Goal: Use online tool/utility: Utilize a website feature to perform a specific function

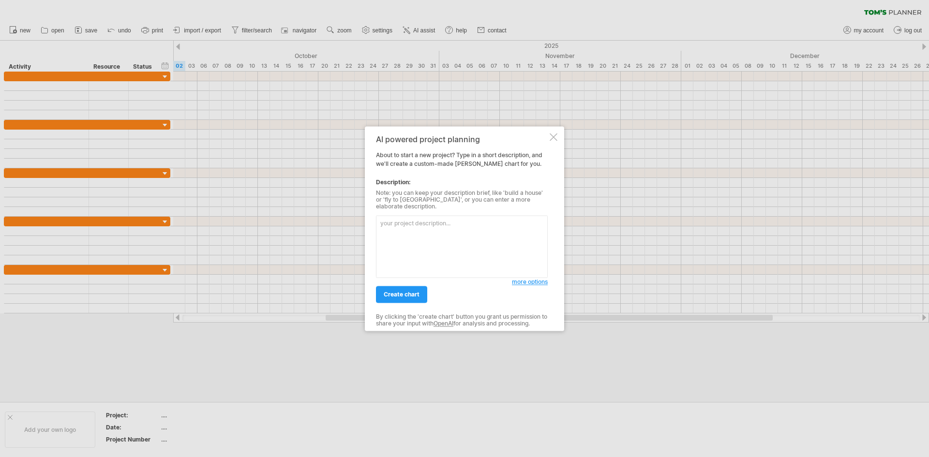
paste textarea "Lore ip dolorsitam cons adipisci el Seddo eius te Incididu utlabo et dolore mag…"
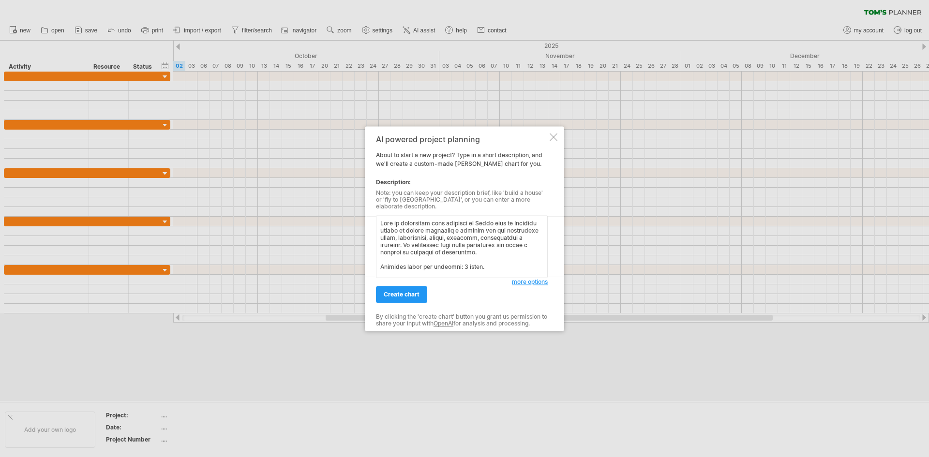
scroll to position [524, 0]
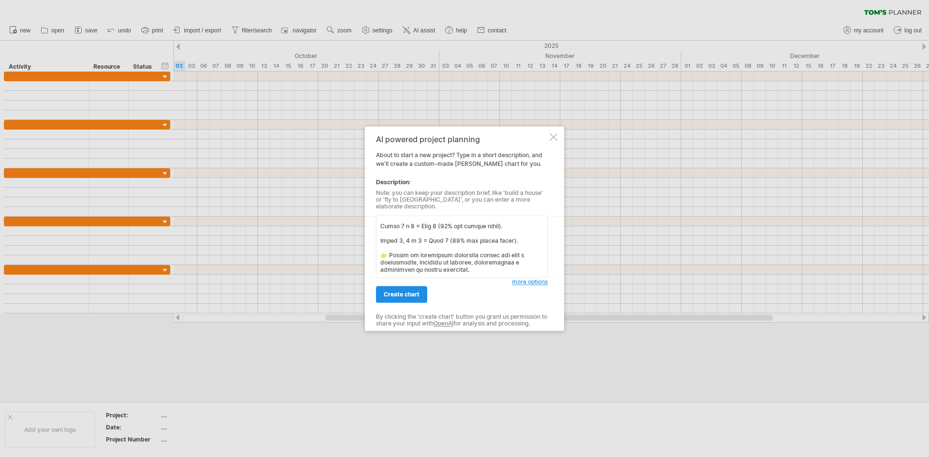
type textarea "Lore ip dolorsitam cons adipisci el Seddo eius te Incididu utlabo et dolore mag…"
click at [400, 294] on span "create chart" at bounding box center [402, 294] width 36 height 7
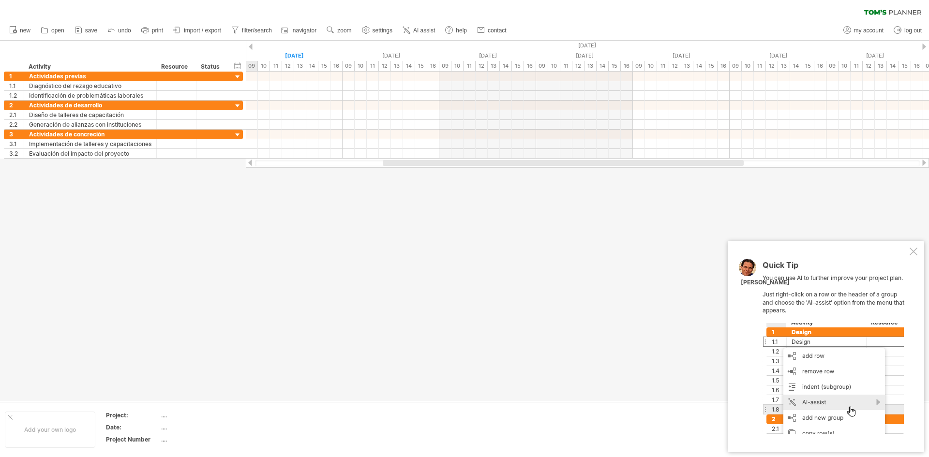
click at [912, 251] on div at bounding box center [914, 252] width 8 height 8
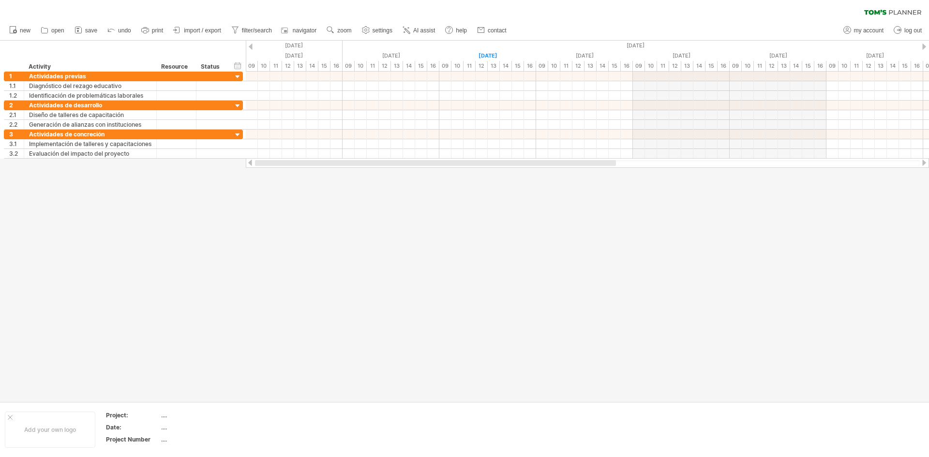
drag, startPoint x: 416, startPoint y: 162, endPoint x: 288, endPoint y: 167, distance: 127.9
click at [288, 167] on div at bounding box center [587, 163] width 683 height 10
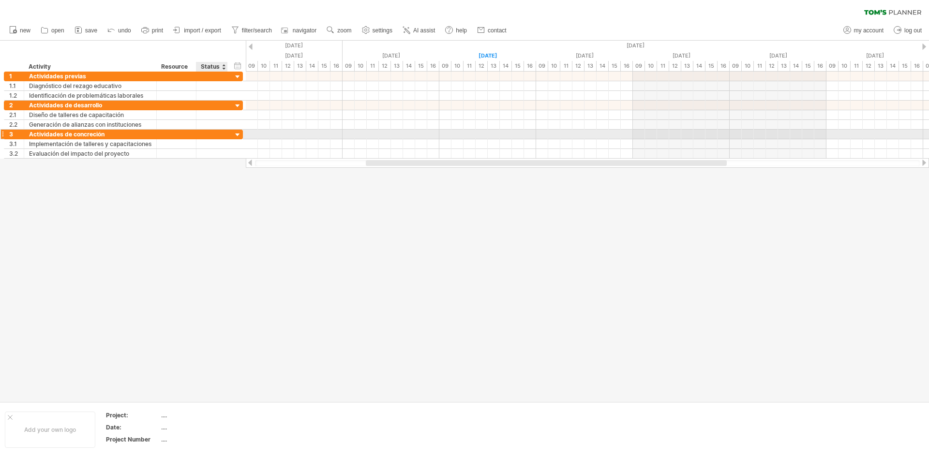
click at [236, 134] on div at bounding box center [237, 135] width 9 height 9
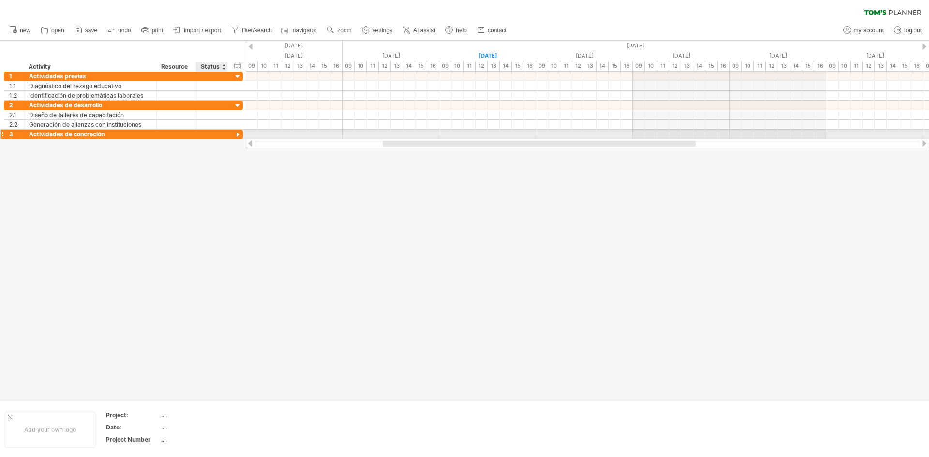
click at [236, 134] on div at bounding box center [237, 135] width 9 height 9
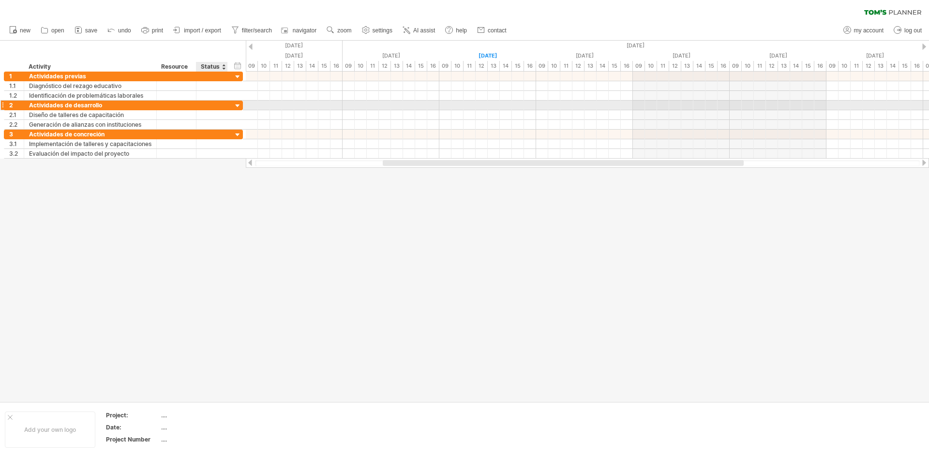
click at [240, 105] on div at bounding box center [237, 106] width 9 height 9
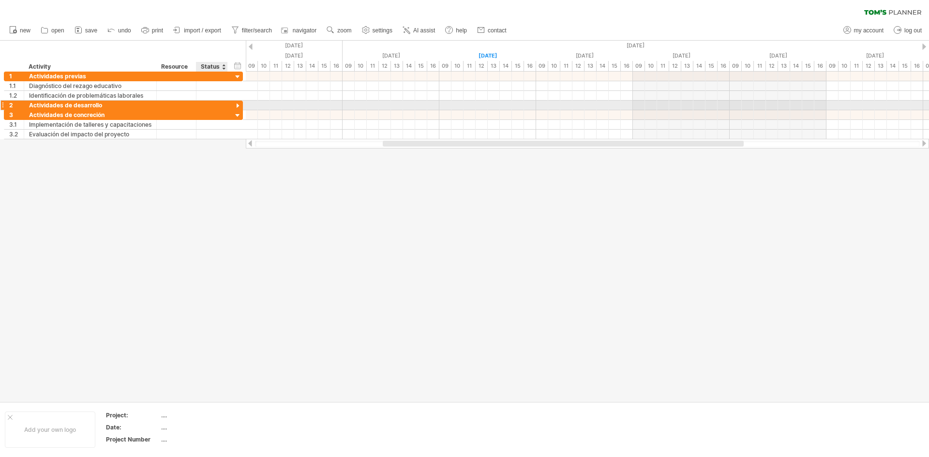
click at [240, 105] on div at bounding box center [237, 106] width 9 height 9
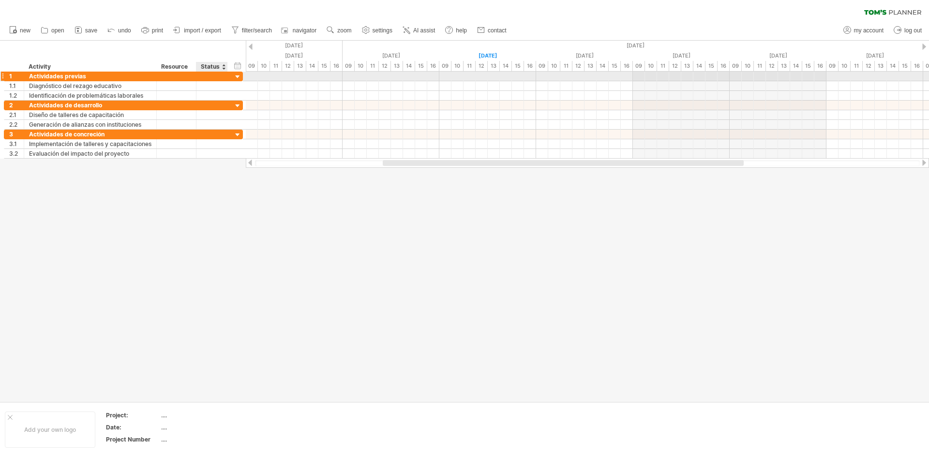
click at [234, 74] on div at bounding box center [237, 77] width 9 height 9
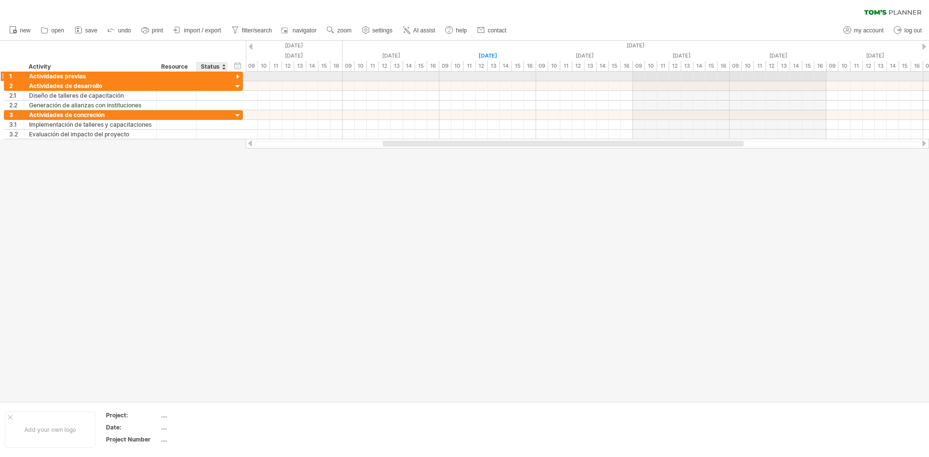
click at [234, 74] on div at bounding box center [237, 77] width 9 height 9
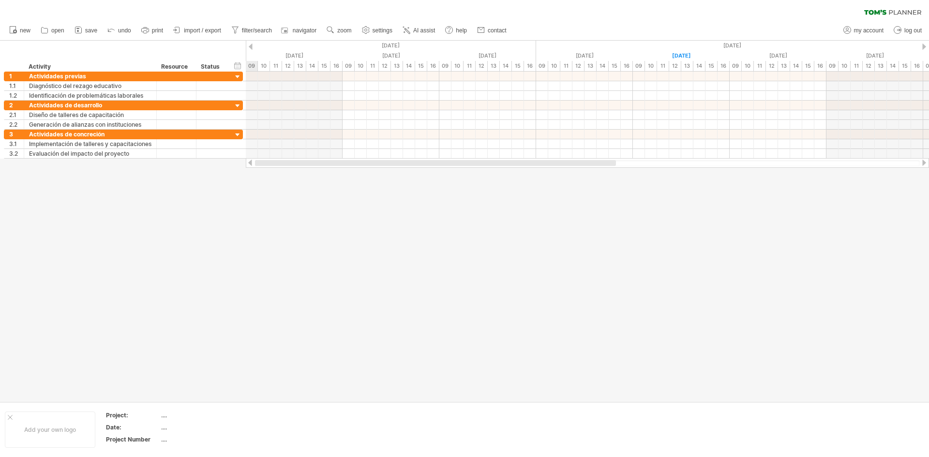
drag, startPoint x: 394, startPoint y: 162, endPoint x: 261, endPoint y: 160, distance: 132.1
click at [261, 160] on div at bounding box center [435, 163] width 361 height 6
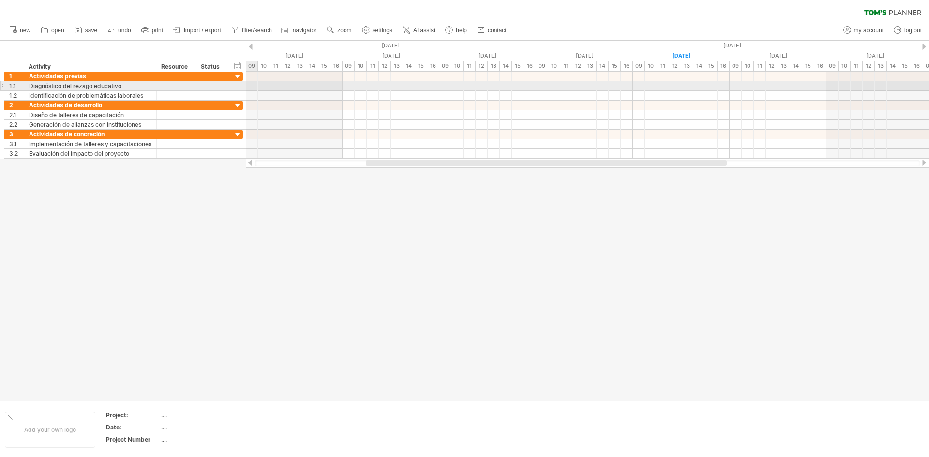
click at [255, 83] on div at bounding box center [587, 86] width 683 height 10
click at [262, 85] on div at bounding box center [587, 86] width 683 height 10
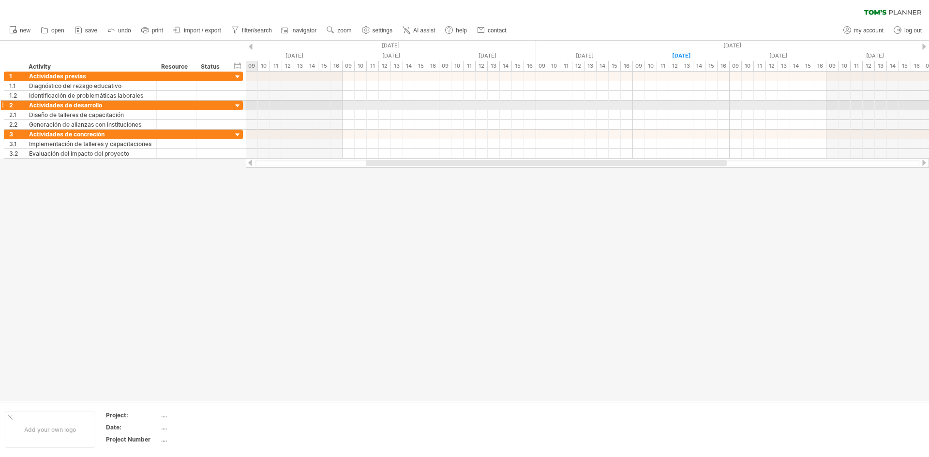
click at [235, 103] on div at bounding box center [237, 106] width 9 height 9
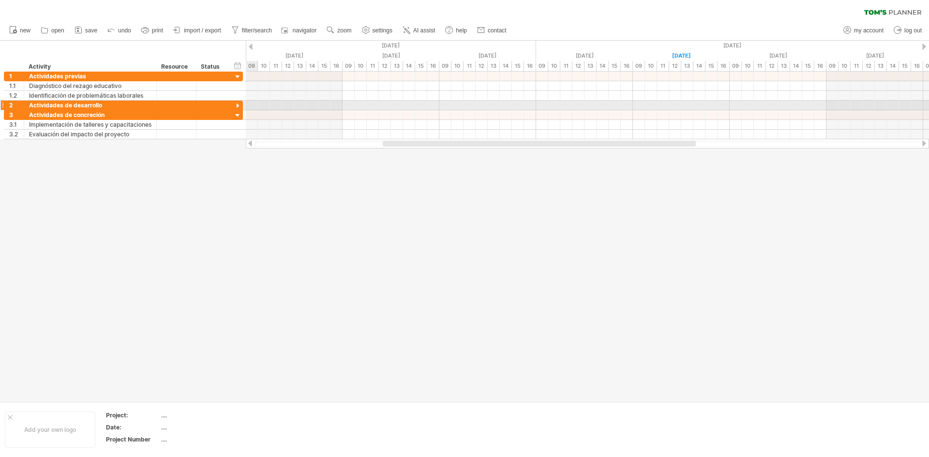
click at [235, 103] on div at bounding box center [237, 106] width 9 height 9
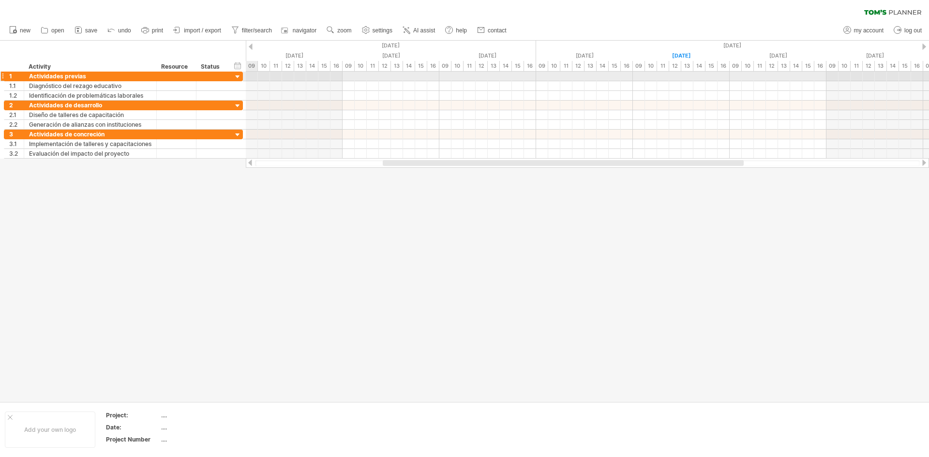
click at [237, 77] on div at bounding box center [237, 77] width 9 height 9
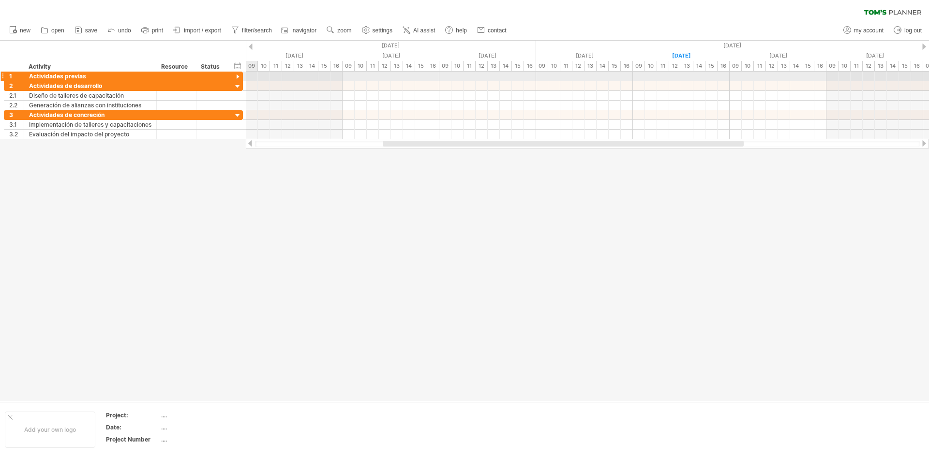
click at [237, 77] on div at bounding box center [237, 77] width 9 height 9
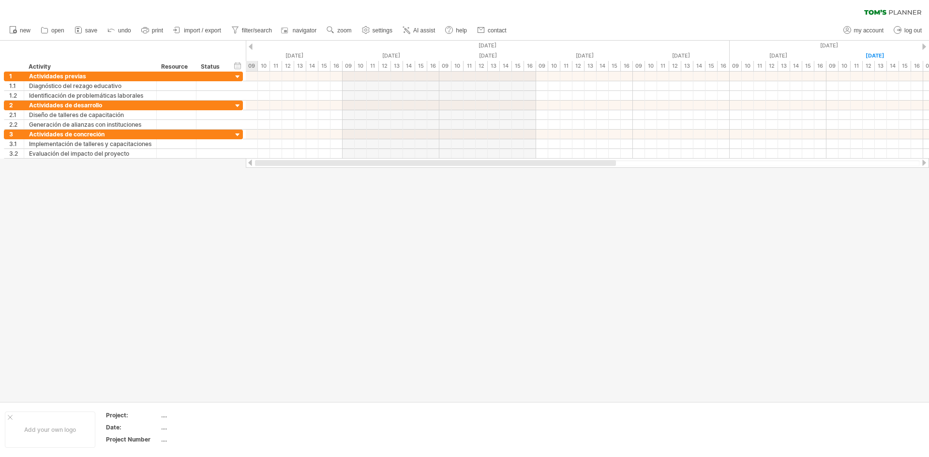
drag, startPoint x: 387, startPoint y: 165, endPoint x: 247, endPoint y: 166, distance: 139.4
click at [247, 166] on div at bounding box center [587, 163] width 683 height 10
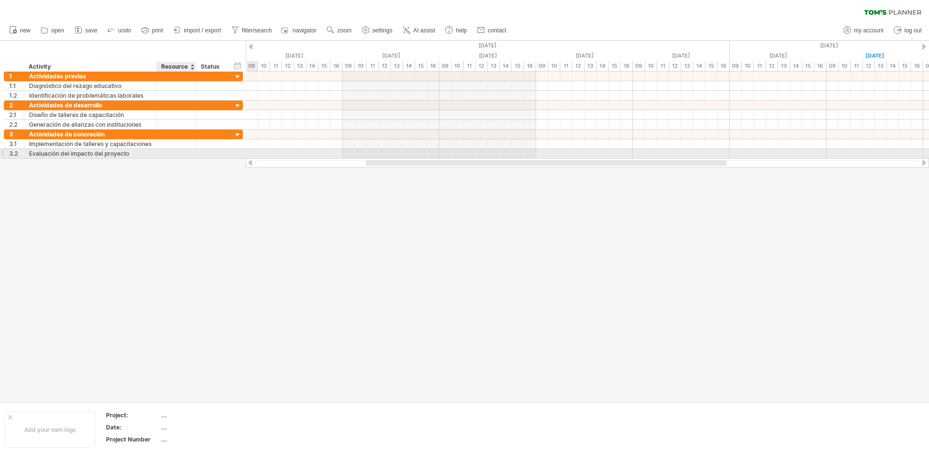
click at [170, 150] on div at bounding box center [177, 153] width 30 height 9
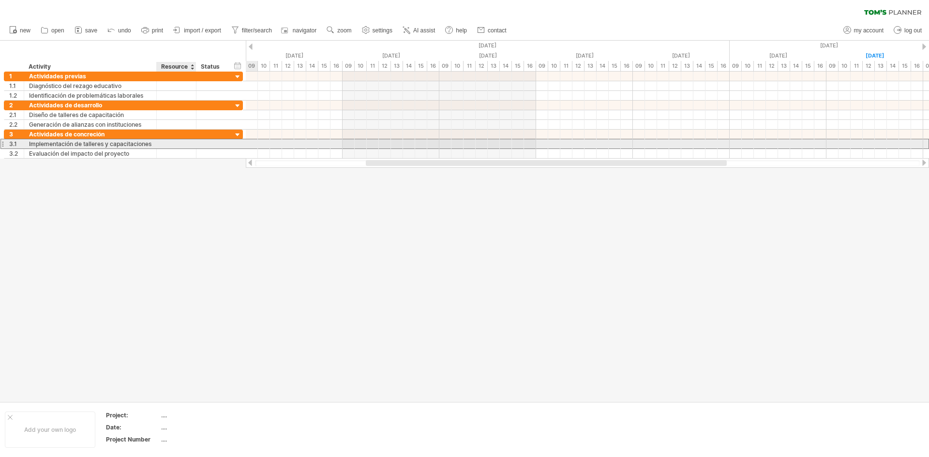
click at [172, 143] on div at bounding box center [177, 143] width 30 height 9
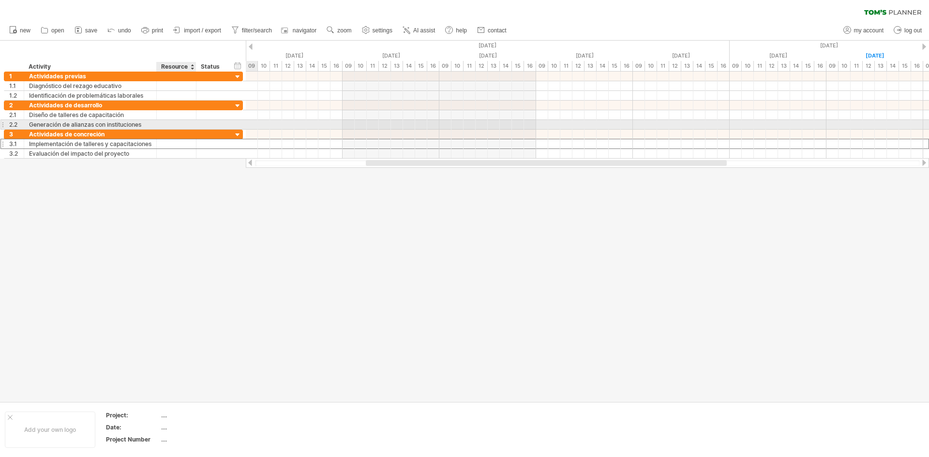
click at [172, 124] on div at bounding box center [177, 124] width 30 height 9
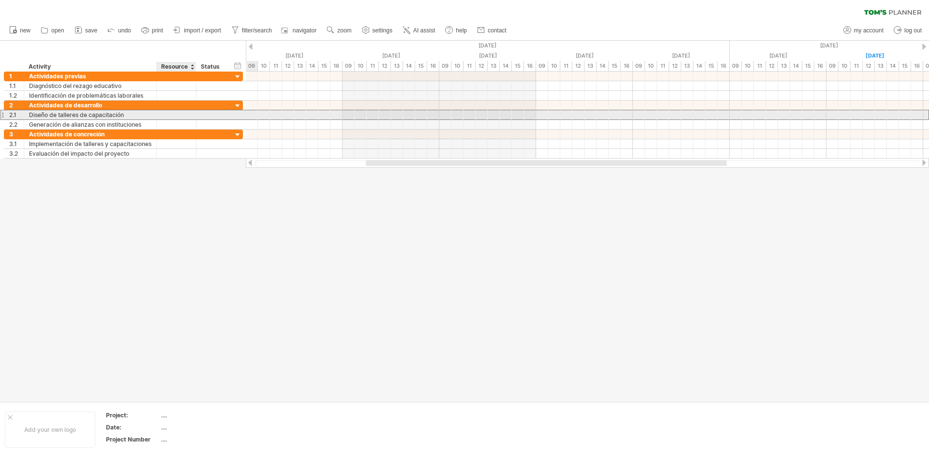
click at [173, 115] on div at bounding box center [177, 114] width 30 height 9
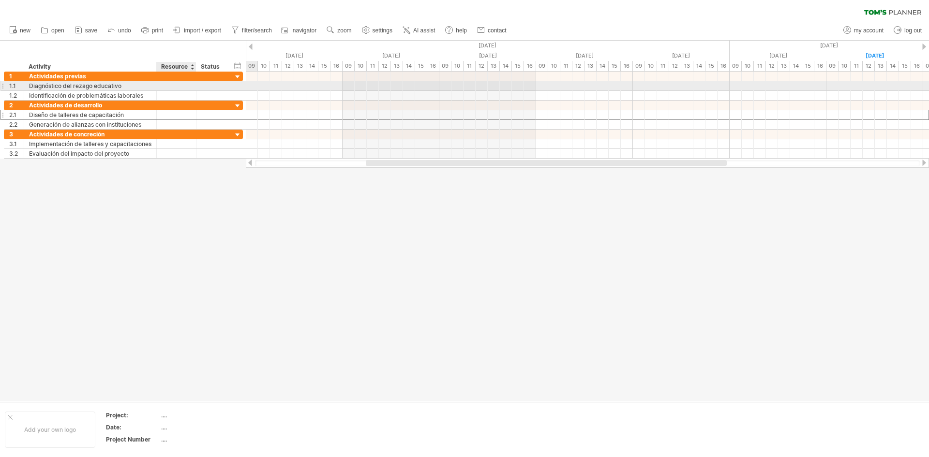
click at [167, 90] on div at bounding box center [177, 85] width 30 height 9
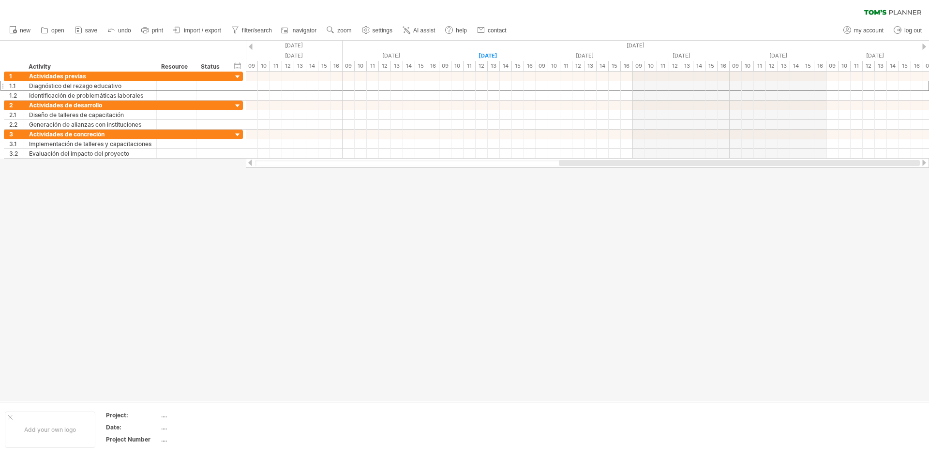
drag, startPoint x: 459, startPoint y: 164, endPoint x: 749, endPoint y: 162, distance: 289.9
click at [749, 162] on div at bounding box center [739, 163] width 361 height 6
drag, startPoint x: 724, startPoint y: 160, endPoint x: 735, endPoint y: 162, distance: 11.8
click at [735, 162] on div at bounding box center [587, 163] width 683 height 10
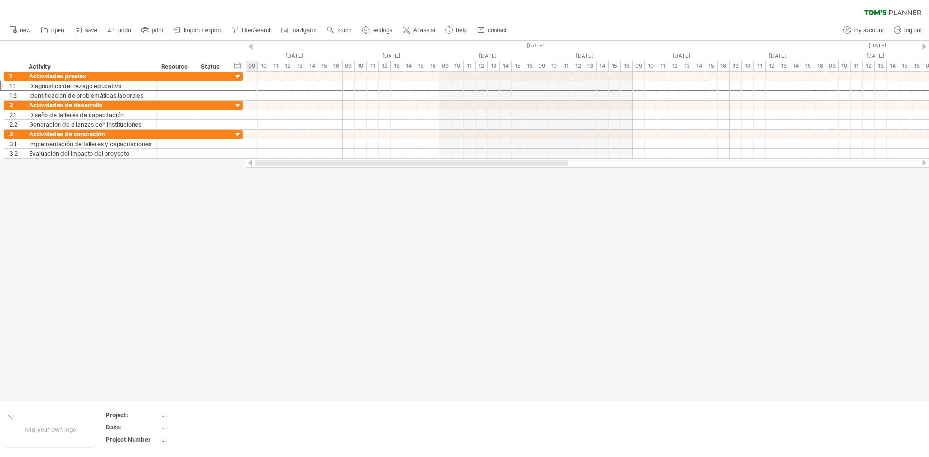
drag, startPoint x: 734, startPoint y: 162, endPoint x: 466, endPoint y: 168, distance: 267.8
click at [466, 168] on div "Trying to reach [DOMAIN_NAME] Connected again... 0% clear filter new 1" at bounding box center [464, 228] width 929 height 457
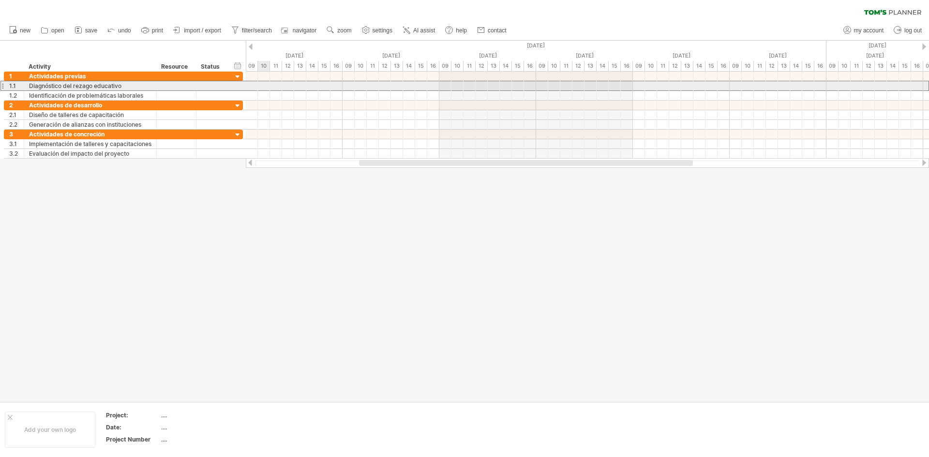
click at [261, 85] on div at bounding box center [587, 86] width 683 height 10
drag, startPoint x: 271, startPoint y: 84, endPoint x: 281, endPoint y: 84, distance: 10.2
click at [281, 84] on div at bounding box center [587, 86] width 683 height 10
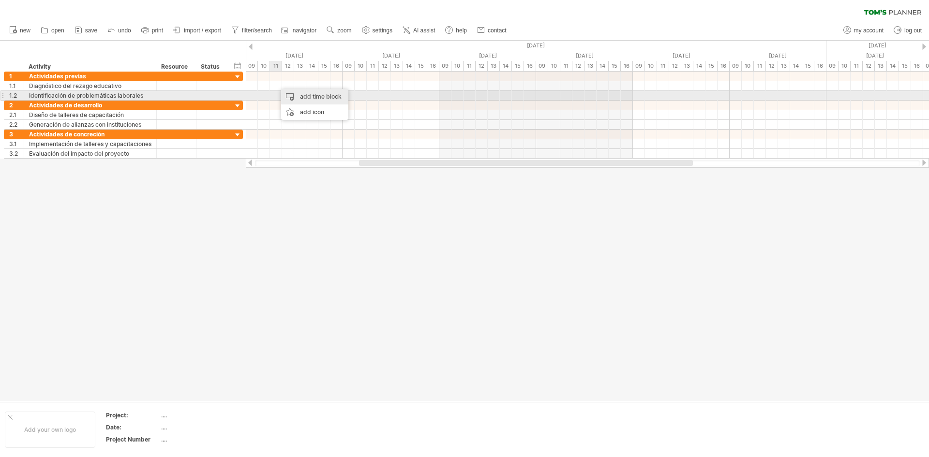
click at [286, 94] on div "add time block" at bounding box center [314, 96] width 67 height 15
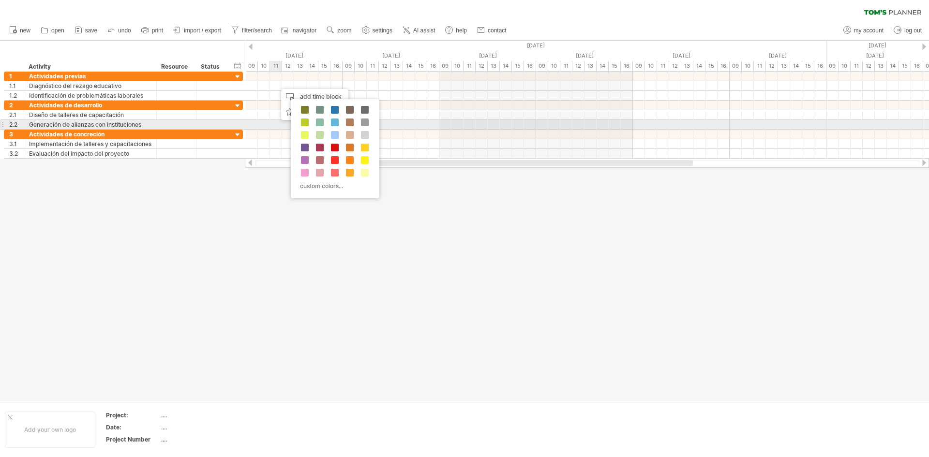
click at [327, 127] on div "custom colors..." at bounding box center [335, 148] width 89 height 99
click at [331, 124] on span at bounding box center [335, 123] width 8 height 8
